Goal: Information Seeking & Learning: Learn about a topic

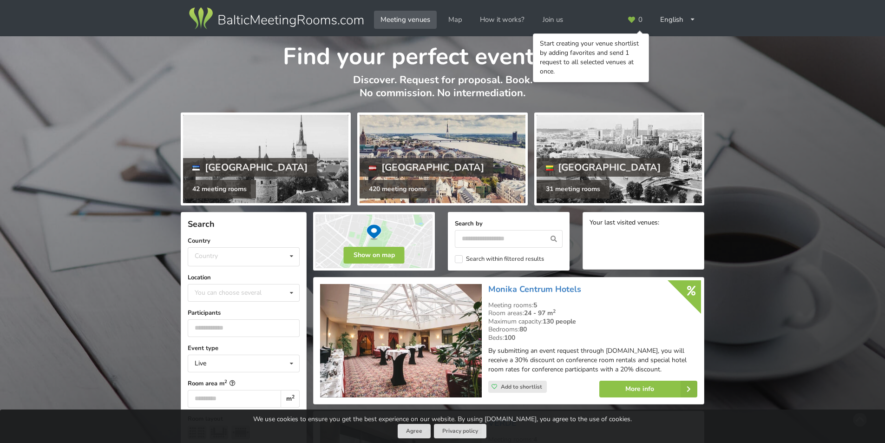
click at [383, 166] on div "Latvia" at bounding box center [427, 167] width 134 height 19
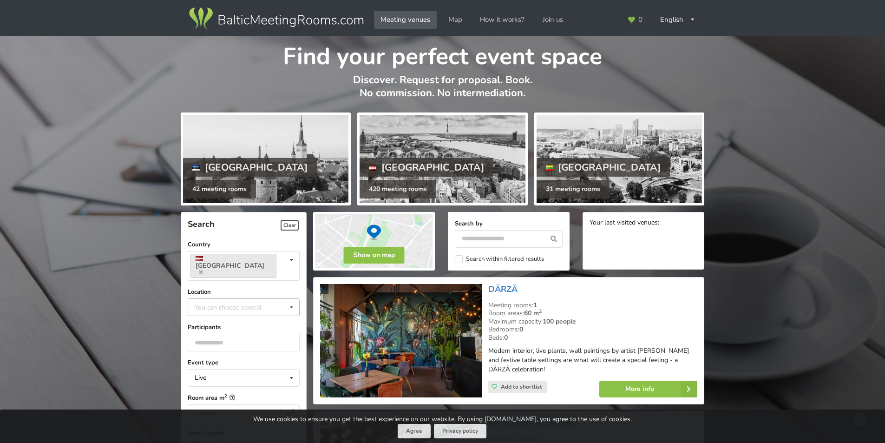
click at [229, 301] on div "You can choose several" at bounding box center [237, 306] width 90 height 11
type input "*****"
click at [226, 315] on div "Rezekne" at bounding box center [243, 323] width 111 height 17
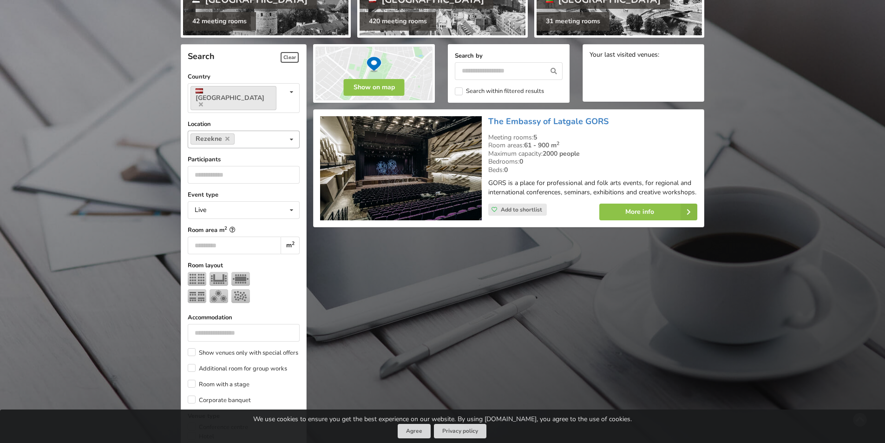
scroll to position [209, 0]
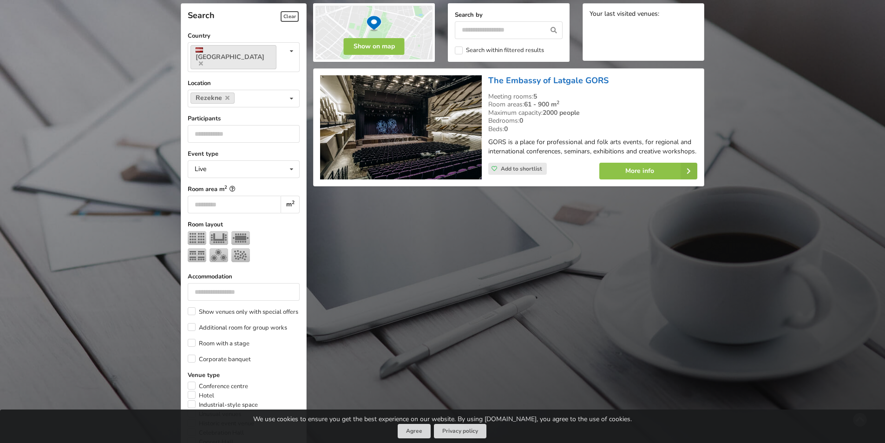
click at [500, 80] on link "The Embassy of Latgale GORS" at bounding box center [548, 80] width 120 height 11
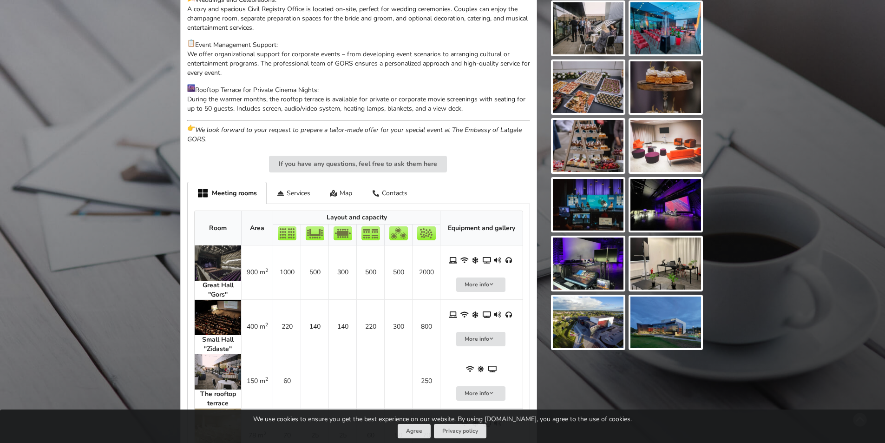
scroll to position [464, 0]
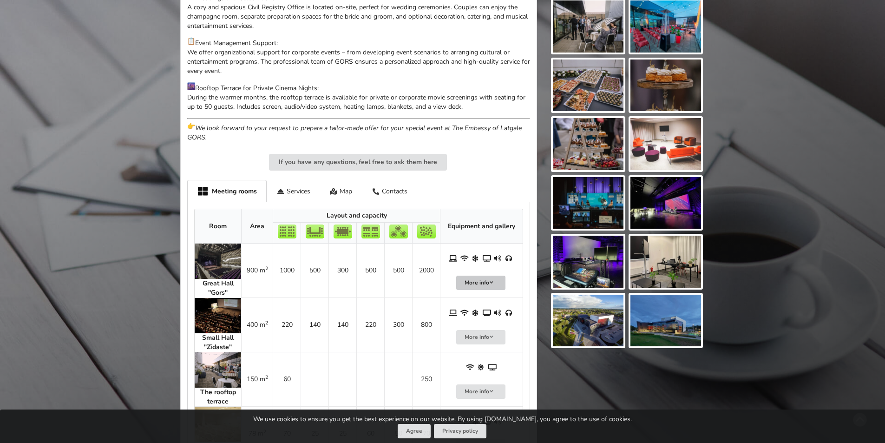
click at [493, 286] on button "More info" at bounding box center [480, 282] width 49 height 14
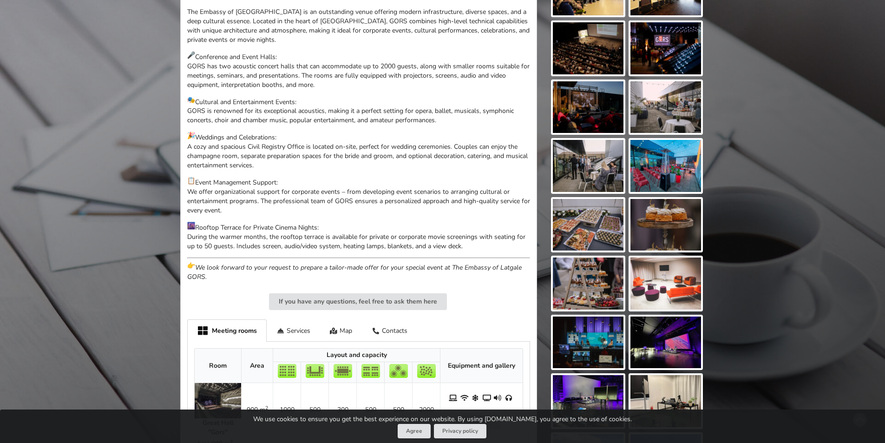
scroll to position [0, 0]
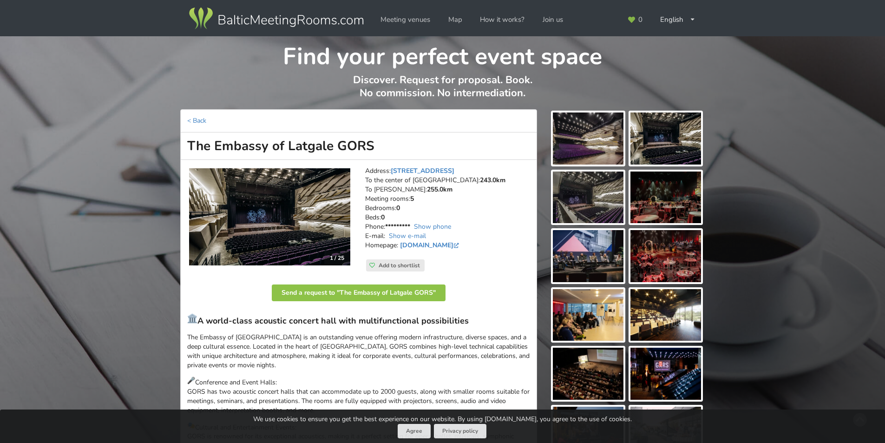
click at [392, 182] on address "Address: Pils iela 4, Rezekne To the center of Riga: 243.0km To RIX: 255.0km Me…" at bounding box center [447, 212] width 165 height 93
click at [427, 188] on strong "255.0km" at bounding box center [440, 189] width 26 height 9
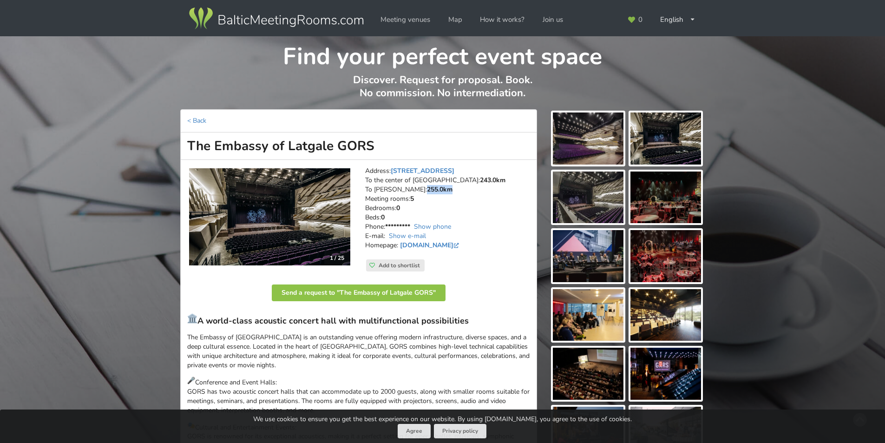
click at [427, 188] on strong "255.0km" at bounding box center [440, 189] width 26 height 9
drag, startPoint x: 390, startPoint y: 297, endPoint x: 413, endPoint y: 354, distance: 61.7
drag, startPoint x: 397, startPoint y: 207, endPoint x: 379, endPoint y: 209, distance: 18.6
click at [379, 209] on address "Address: Pils iela 4, Rezekne To the center of Riga: 243.0km To RIX: 255.0km Me…" at bounding box center [447, 212] width 165 height 93
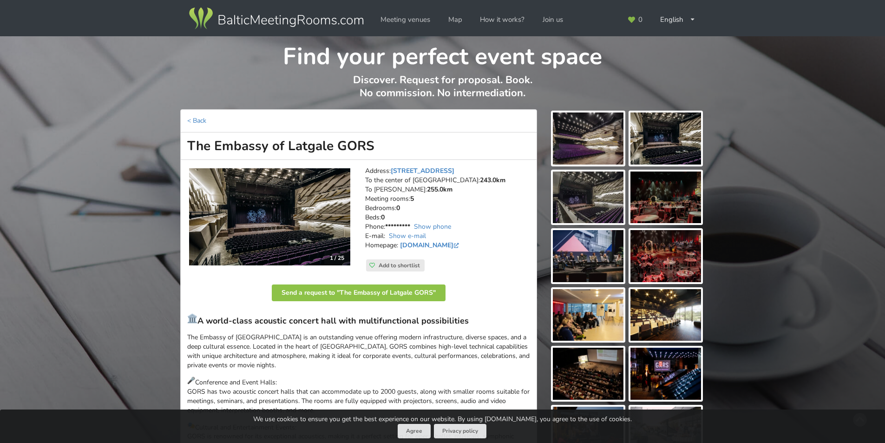
click at [381, 216] on address "Address: Pils iela 4, Rezekne To the center of Riga: 243.0km To RIX: 255.0km Me…" at bounding box center [447, 212] width 165 height 93
